Goal: Entertainment & Leisure: Browse casually

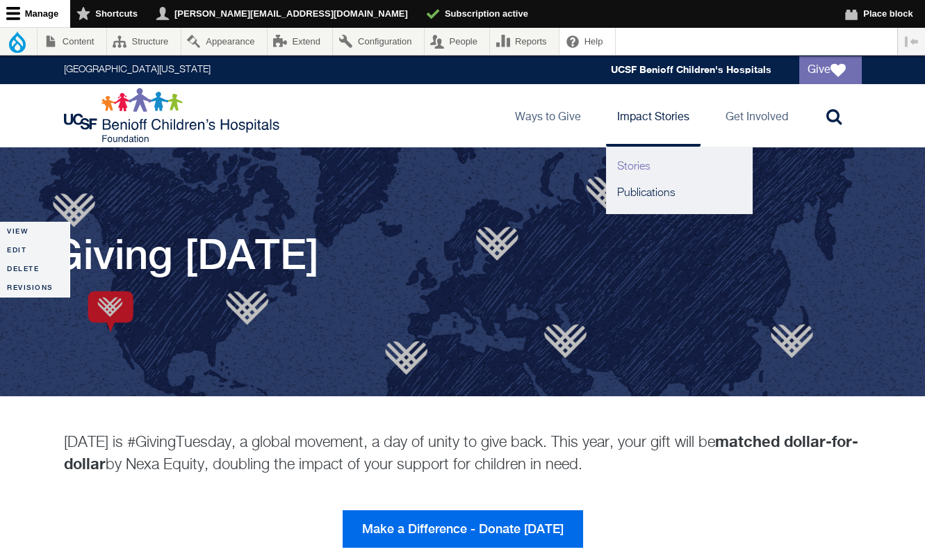
click at [641, 160] on link "Stories" at bounding box center [679, 167] width 146 height 26
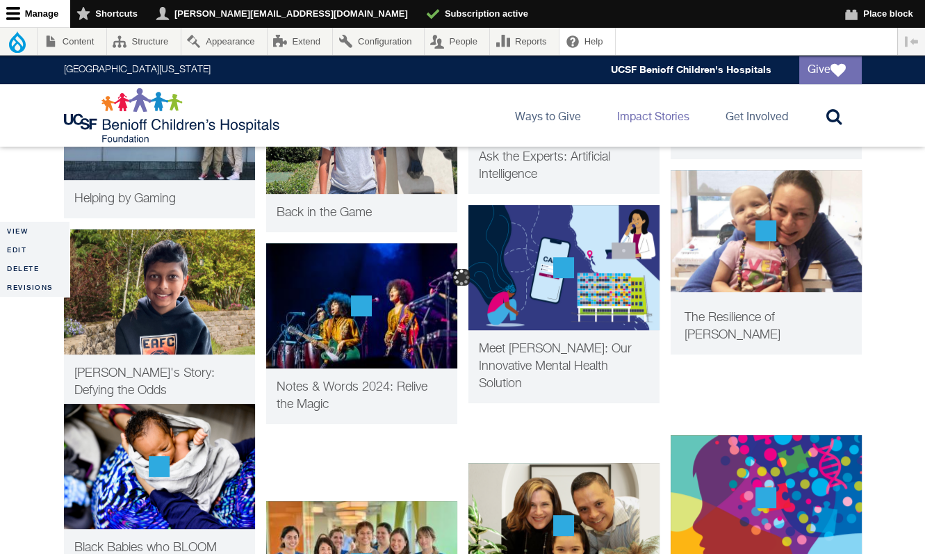
scroll to position [1209, 0]
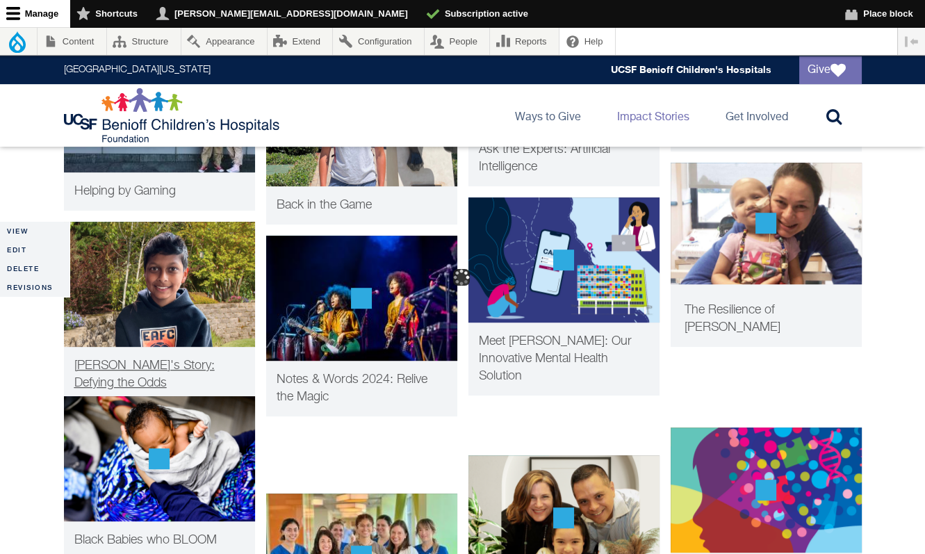
click at [199, 365] on span "Tej's Story: Defying the Odds" at bounding box center [144, 374] width 140 height 30
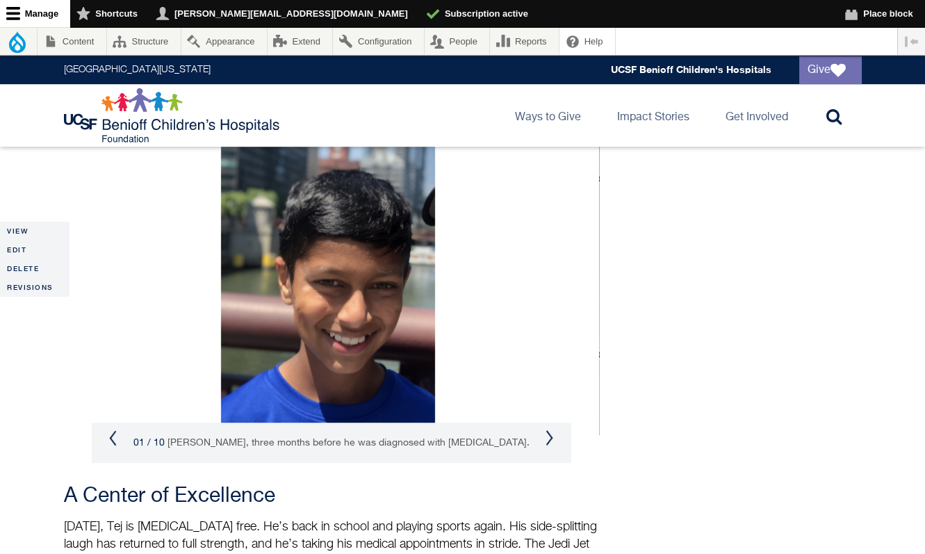
scroll to position [1861, 0]
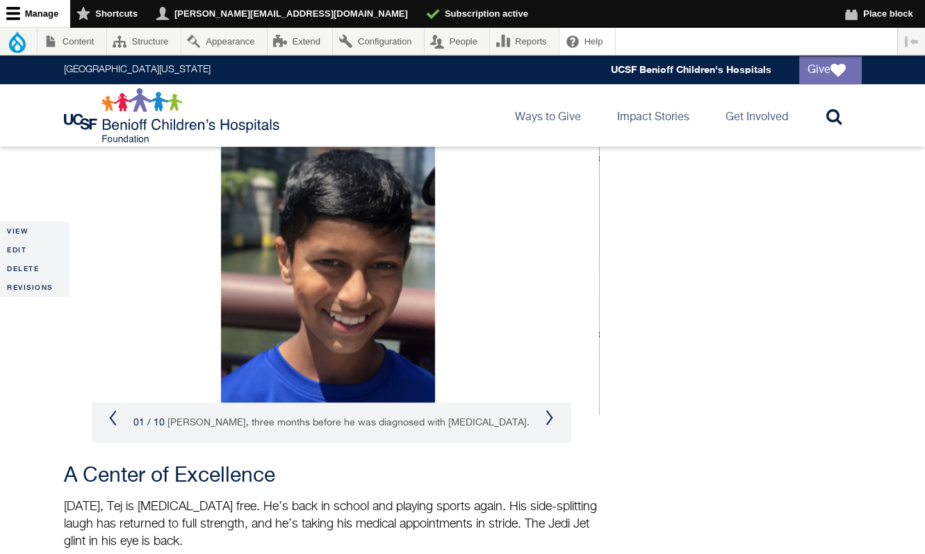
click at [546, 409] on button "Next" at bounding box center [549, 417] width 8 height 17
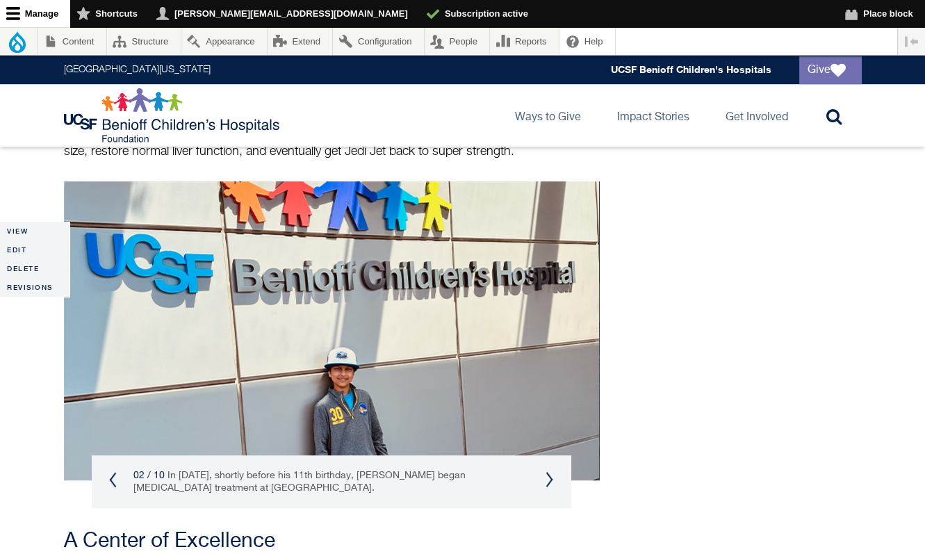
scroll to position [1793, 0]
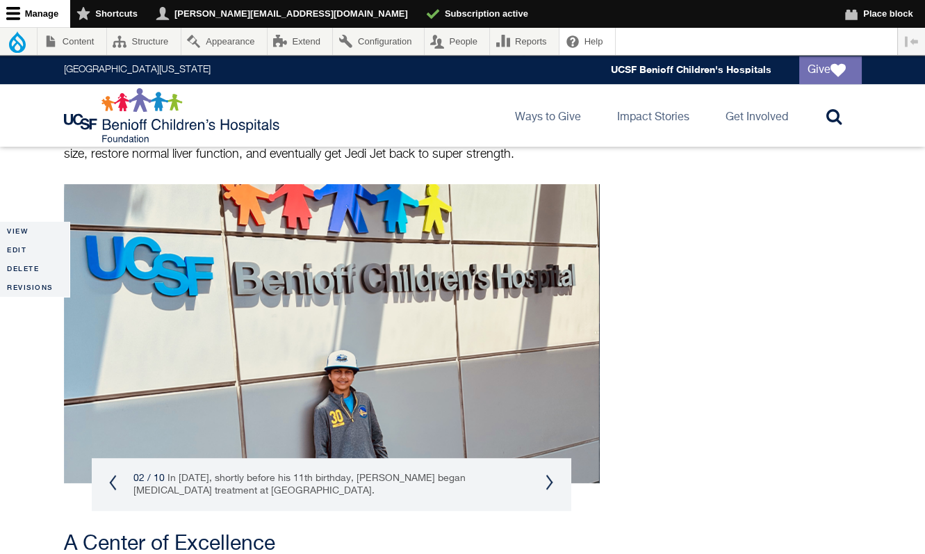
click at [545, 474] on button "Next" at bounding box center [549, 482] width 8 height 17
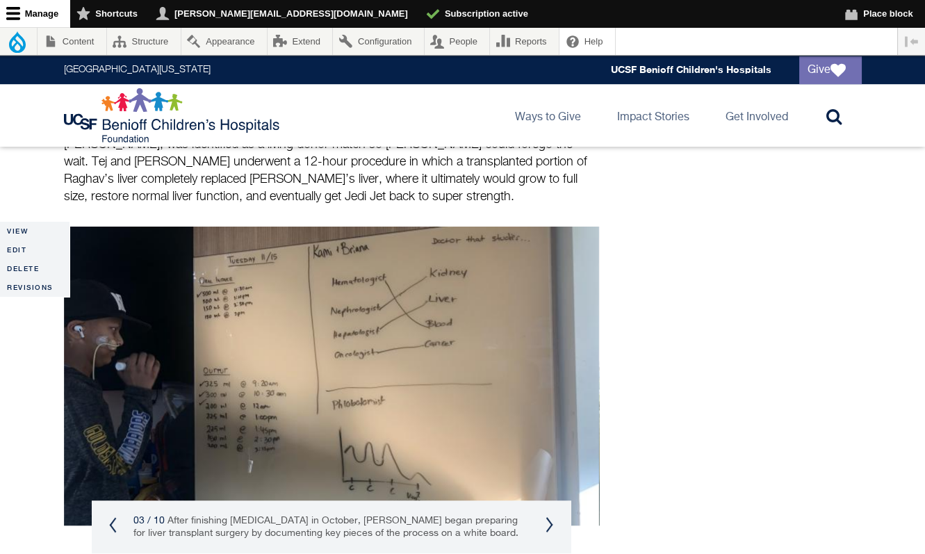
scroll to position [1747, 0]
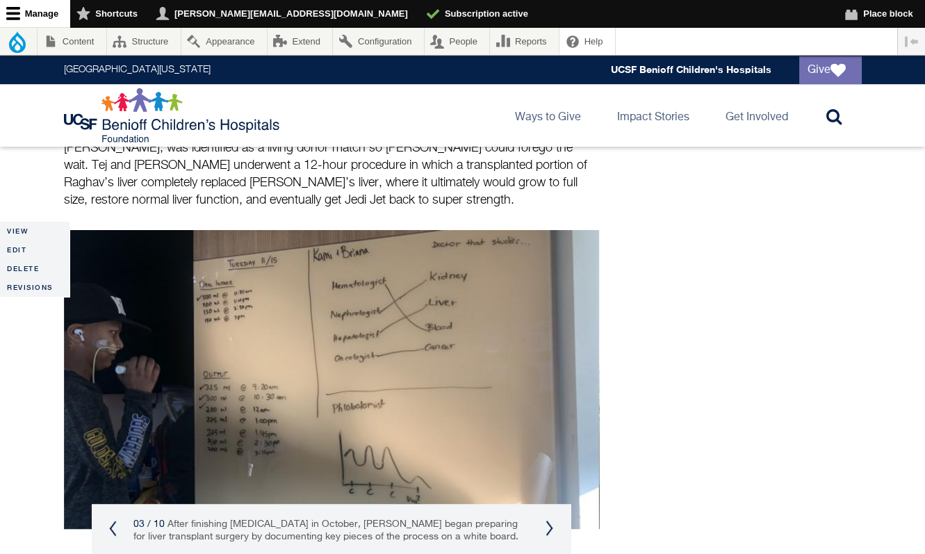
click at [546, 520] on button "Next" at bounding box center [549, 528] width 8 height 17
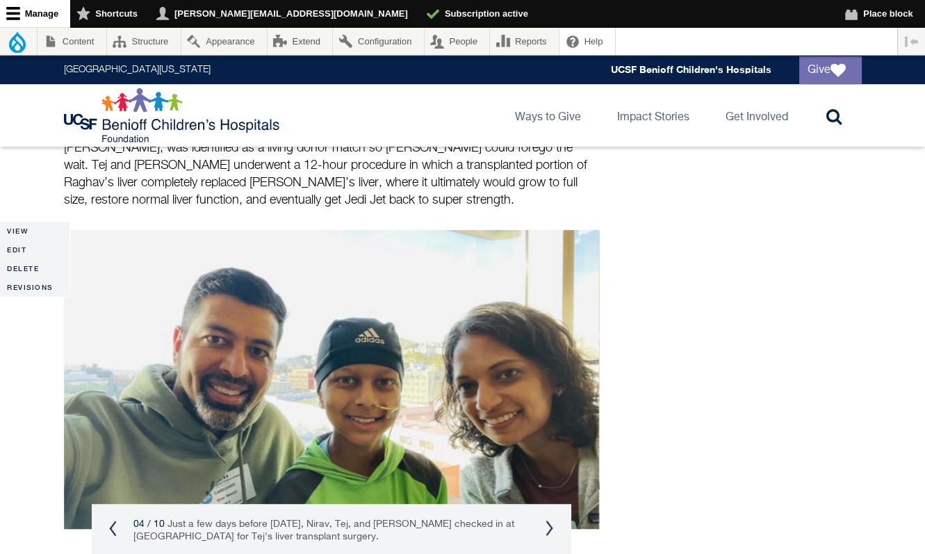
click at [546, 520] on button "Next" at bounding box center [549, 528] width 8 height 17
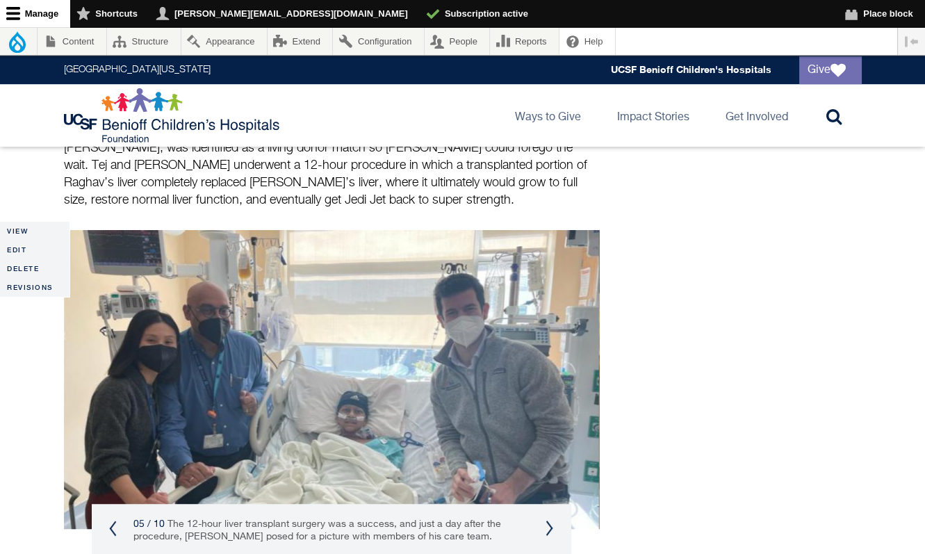
click at [546, 520] on button "Next" at bounding box center [549, 528] width 8 height 17
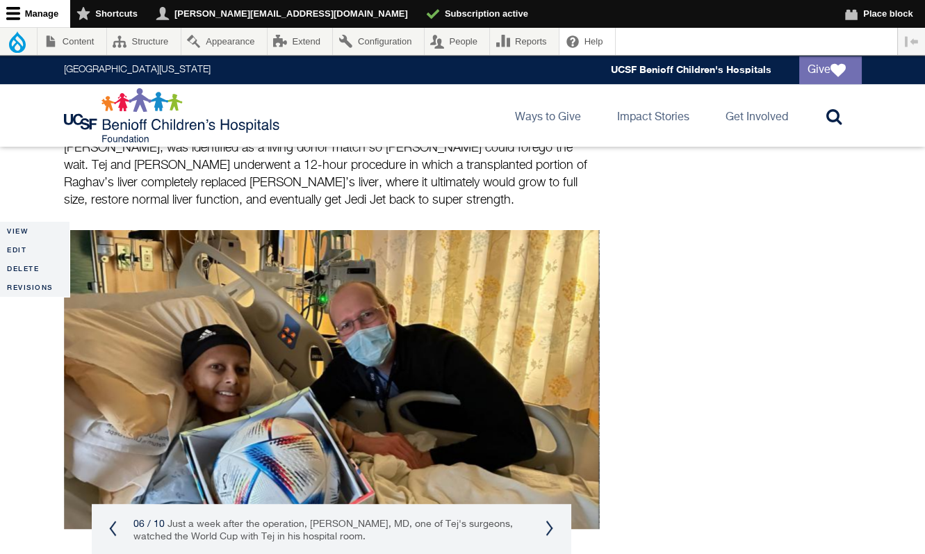
click at [546, 520] on button "Next" at bounding box center [549, 528] width 8 height 17
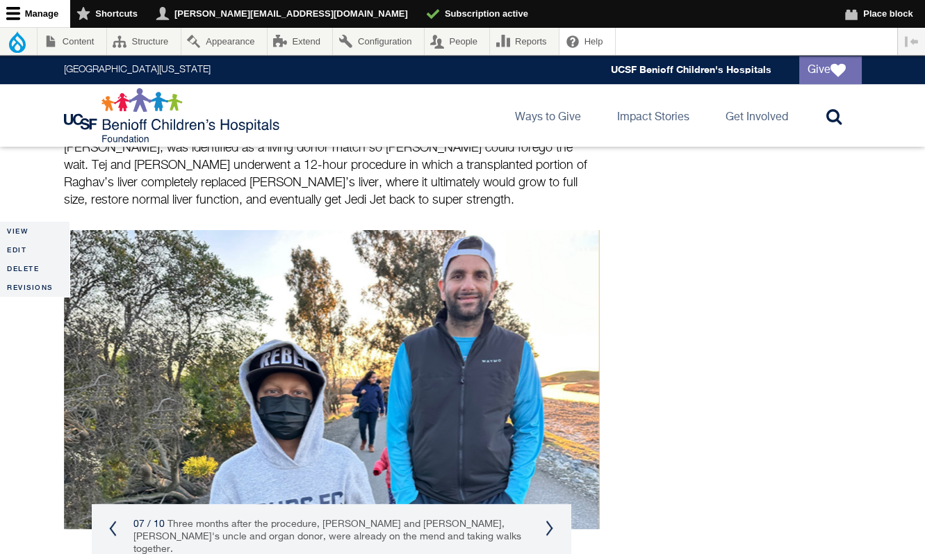
click at [546, 520] on button "Next" at bounding box center [549, 528] width 8 height 17
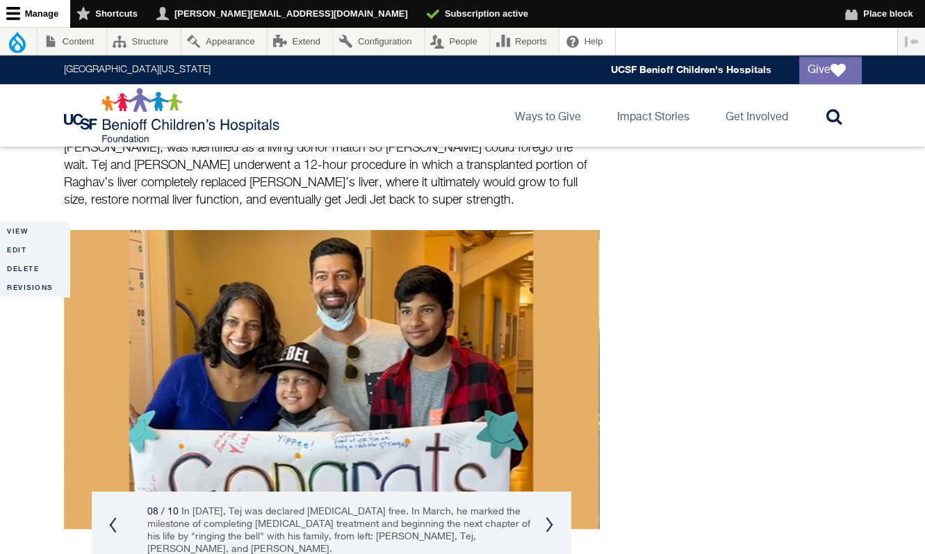
drag, startPoint x: 166, startPoint y: 433, endPoint x: 180, endPoint y: 426, distance: 15.9
click at [180, 491] on div "08 / 10 In February 2023, Tej was declared cancer free. In March, he marked the…" at bounding box center [345, 530] width 479 height 78
click at [272, 506] on small "In February 2023, Tej was declared cancer free. In March, he marked the milesto…" at bounding box center [324, 529] width 383 height 47
